Goal: Information Seeking & Learning: Learn about a topic

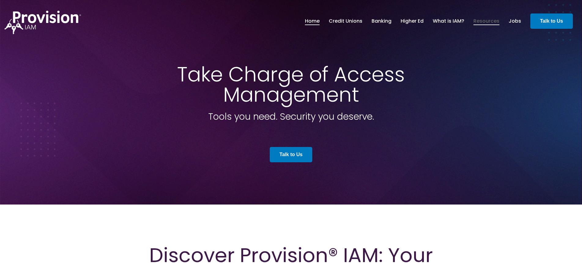
click at [484, 19] on link "Resources" at bounding box center [486, 21] width 26 height 10
click at [319, 22] on link "Home" at bounding box center [312, 21] width 15 height 10
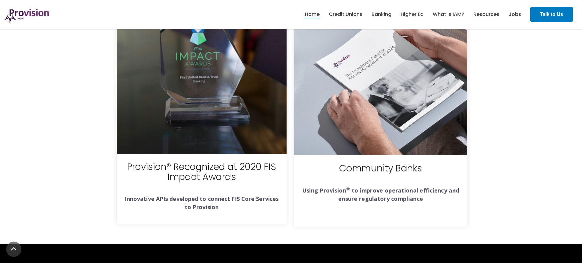
scroll to position [2153, 0]
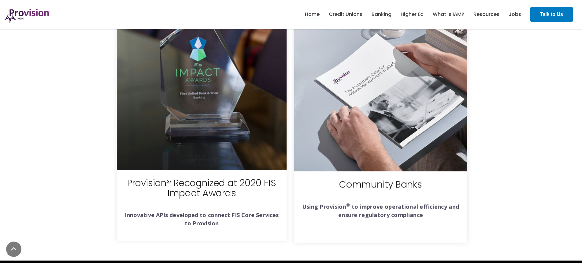
click at [368, 111] on img at bounding box center [380, 84] width 173 height 173
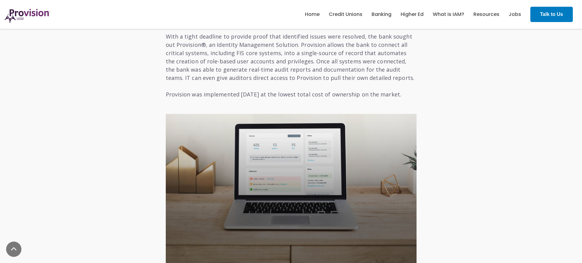
scroll to position [122, 0]
